Goal: Task Accomplishment & Management: Manage account settings

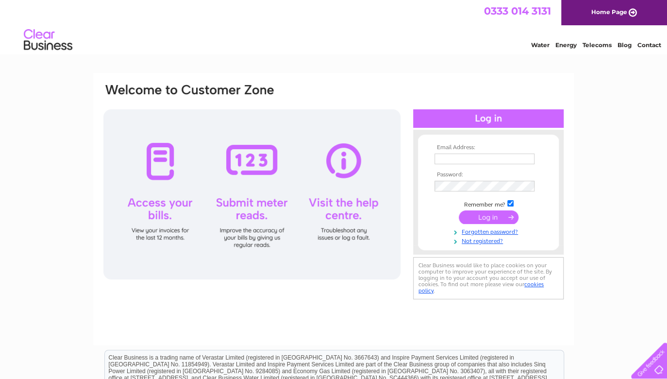
type input "info@playstowfurnishing.co.uk"
click at [484, 217] on input "submit" at bounding box center [489, 217] width 60 height 14
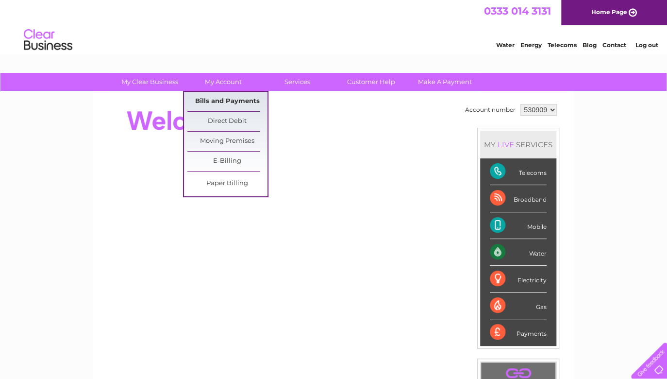
click at [235, 96] on link "Bills and Payments" at bounding box center [227, 101] width 80 height 19
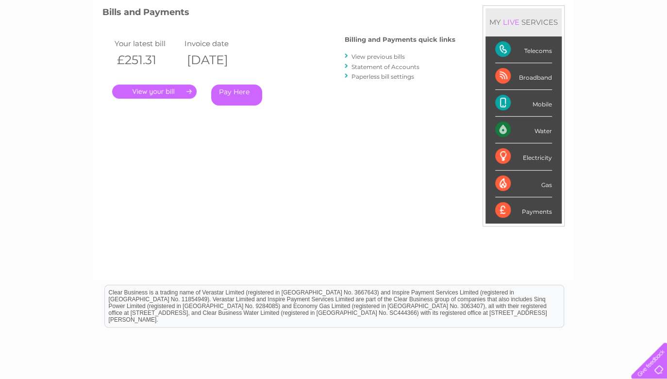
scroll to position [134, 0]
click at [173, 87] on link "." at bounding box center [154, 91] width 85 height 14
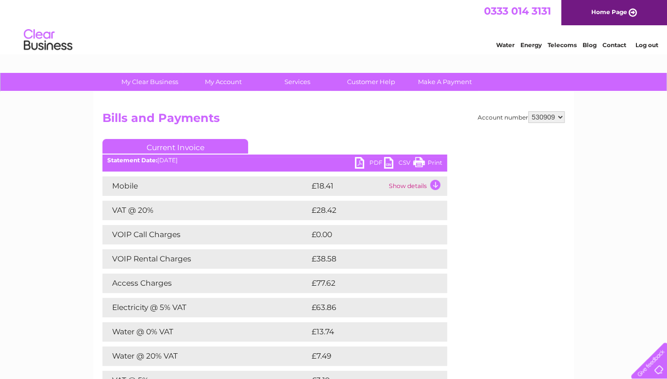
click at [359, 161] on link "PDF" at bounding box center [369, 164] width 29 height 14
click at [362, 163] on link "PDF" at bounding box center [369, 164] width 29 height 14
